Goal: Transaction & Acquisition: Purchase product/service

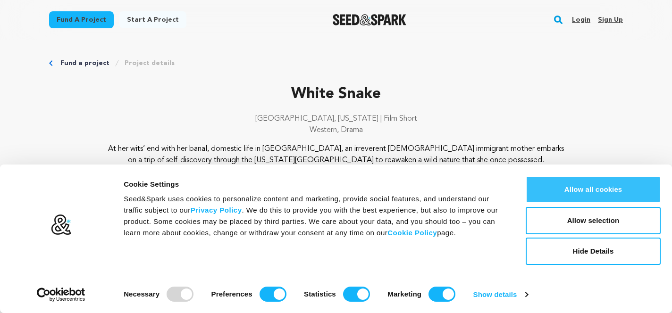
click at [568, 186] on button "Allow all cookies" at bounding box center [593, 189] width 135 height 27
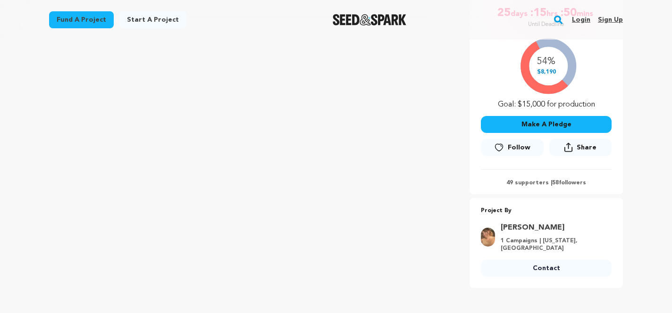
scroll to position [186, 0]
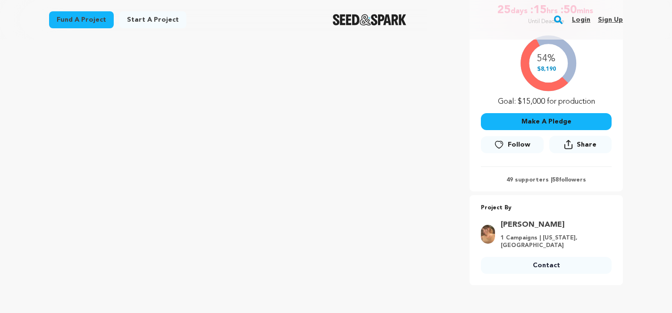
click at [525, 121] on button "Make A Pledge" at bounding box center [546, 121] width 131 height 17
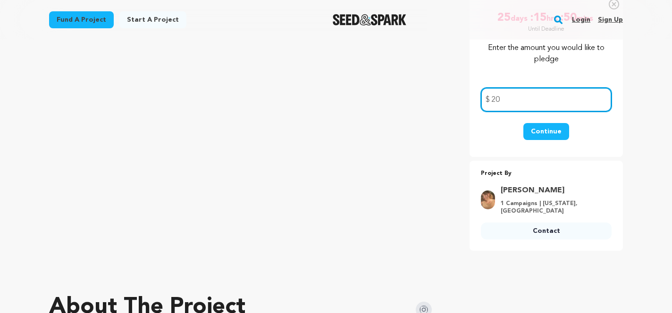
type input "20"
click at [548, 129] on button "Continue" at bounding box center [547, 131] width 46 height 17
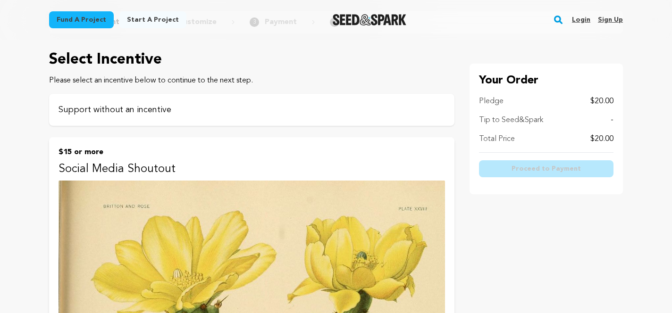
scroll to position [44, 0]
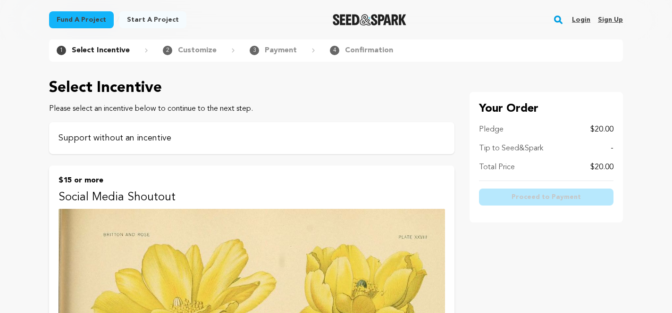
click at [231, 131] on div "Support without an incentive" at bounding box center [252, 138] width 406 height 32
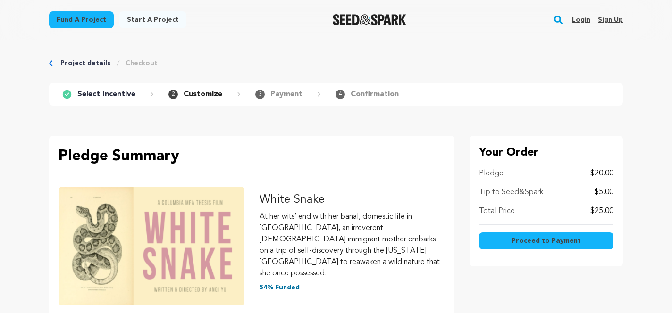
click at [549, 238] on span "Proceed to Payment" at bounding box center [546, 241] width 69 height 9
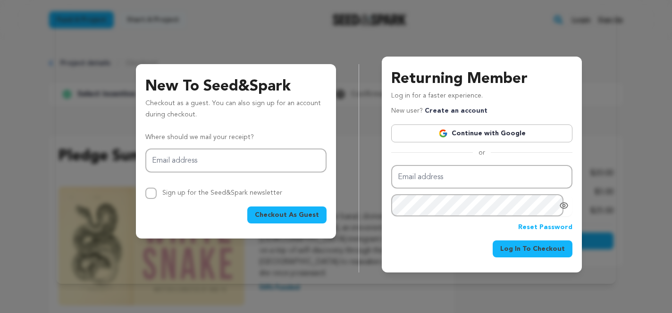
click at [451, 129] on link "Continue with Google" at bounding box center [481, 134] width 181 height 18
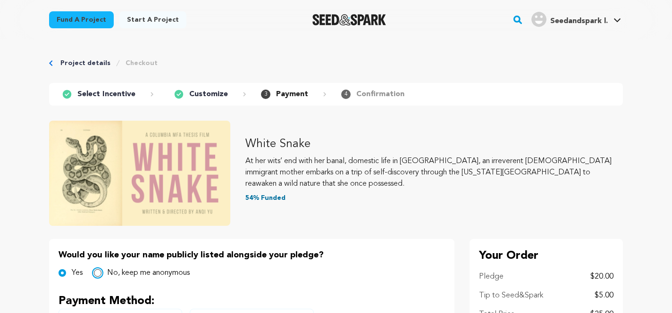
click at [97, 273] on input "No, keep me anonymous" at bounding box center [98, 274] width 8 height 8
radio input "true"
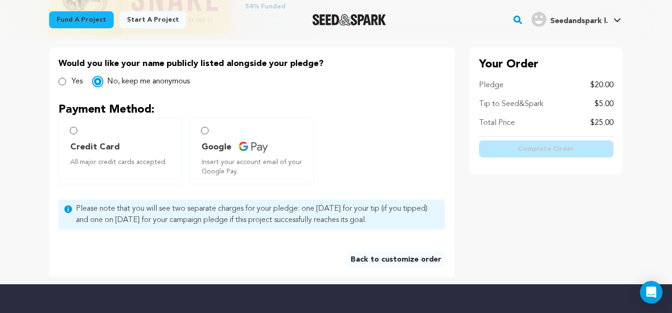
scroll to position [193, 0]
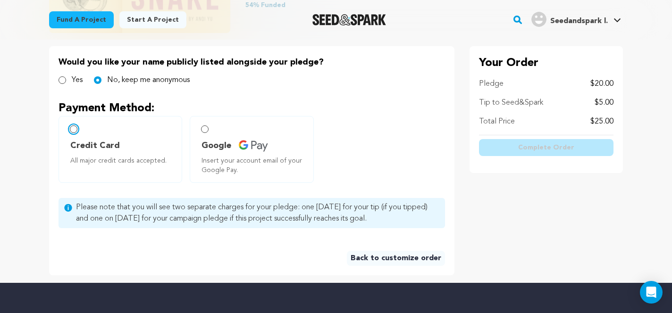
click at [73, 127] on input "Credit Card All major credit cards accepted." at bounding box center [74, 130] width 8 height 8
radio input "false"
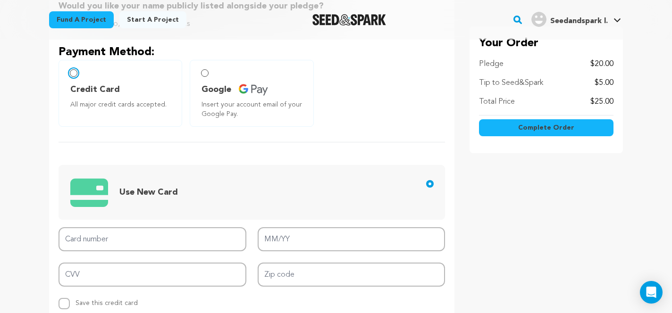
scroll to position [266, 0]
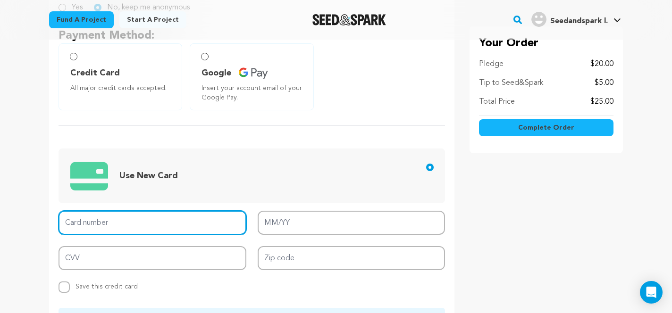
click at [143, 221] on input "Card number" at bounding box center [153, 223] width 188 height 24
type input "4147 2027 4561 2059"
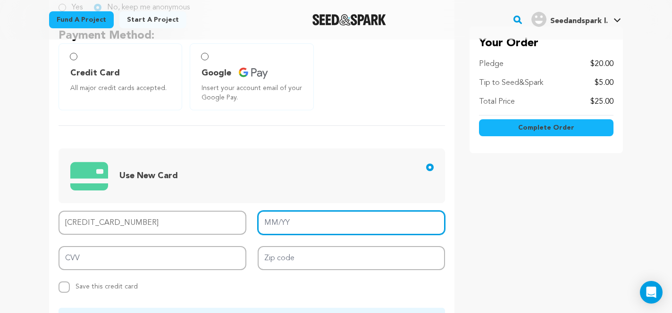
type input "04/30"
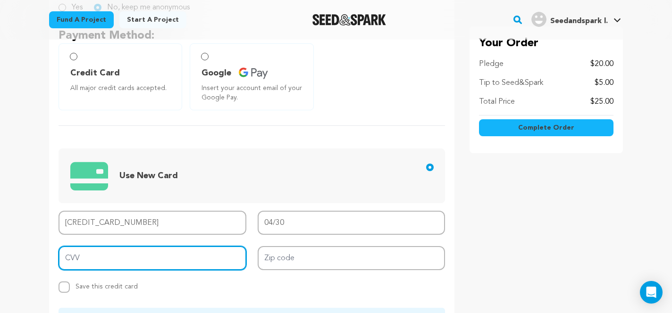
type input "992"
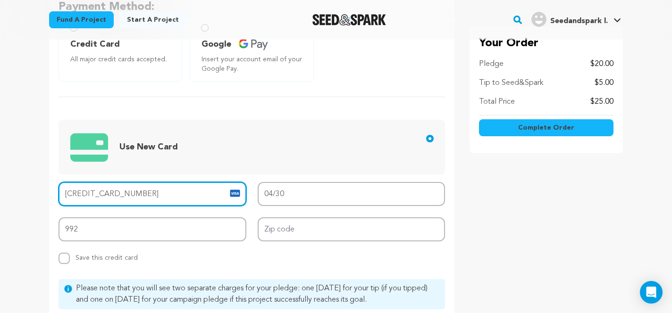
scroll to position [296, 0]
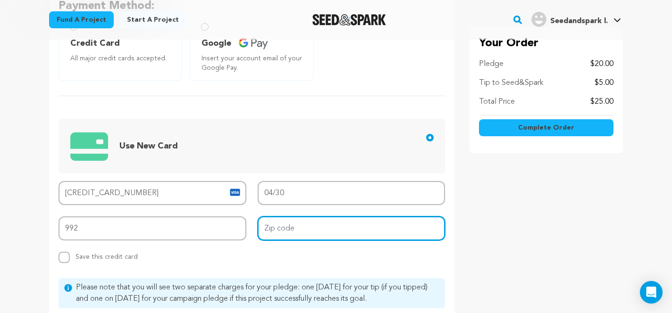
click at [301, 225] on input "Zip code" at bounding box center [352, 229] width 188 height 24
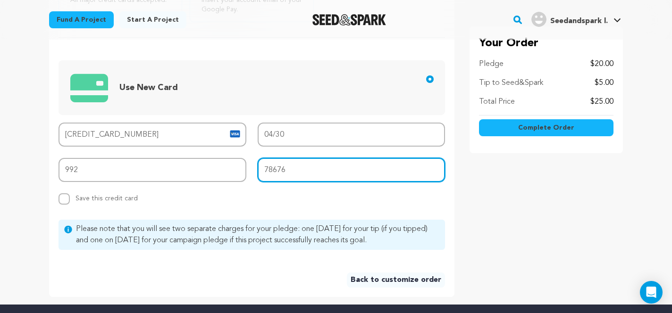
scroll to position [396, 0]
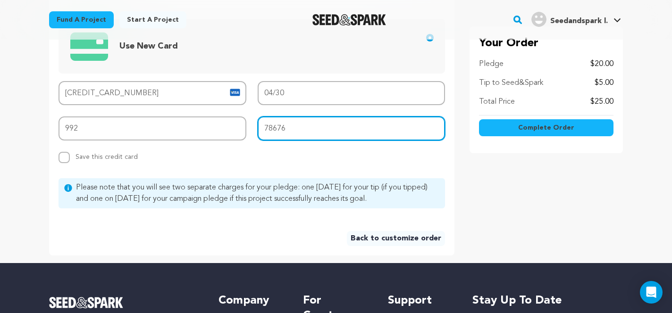
type input "78676"
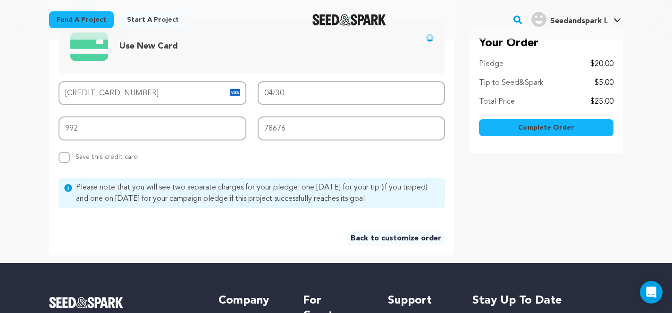
click at [531, 125] on span "Complete Order" at bounding box center [546, 127] width 56 height 9
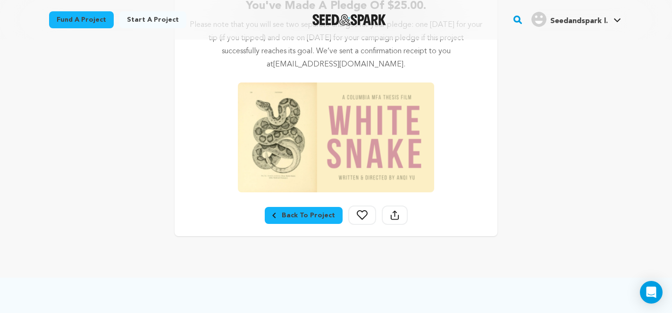
scroll to position [216, 0]
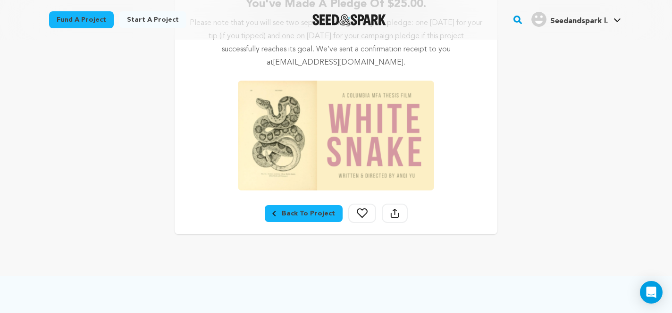
click at [314, 216] on div "Back To Project" at bounding box center [303, 213] width 63 height 9
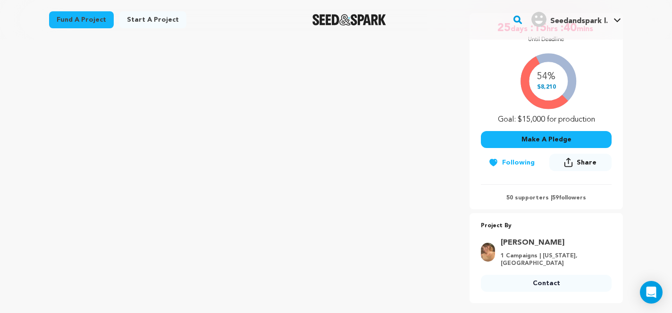
scroll to position [190, 0]
